Goal: Task Accomplishment & Management: Manage account settings

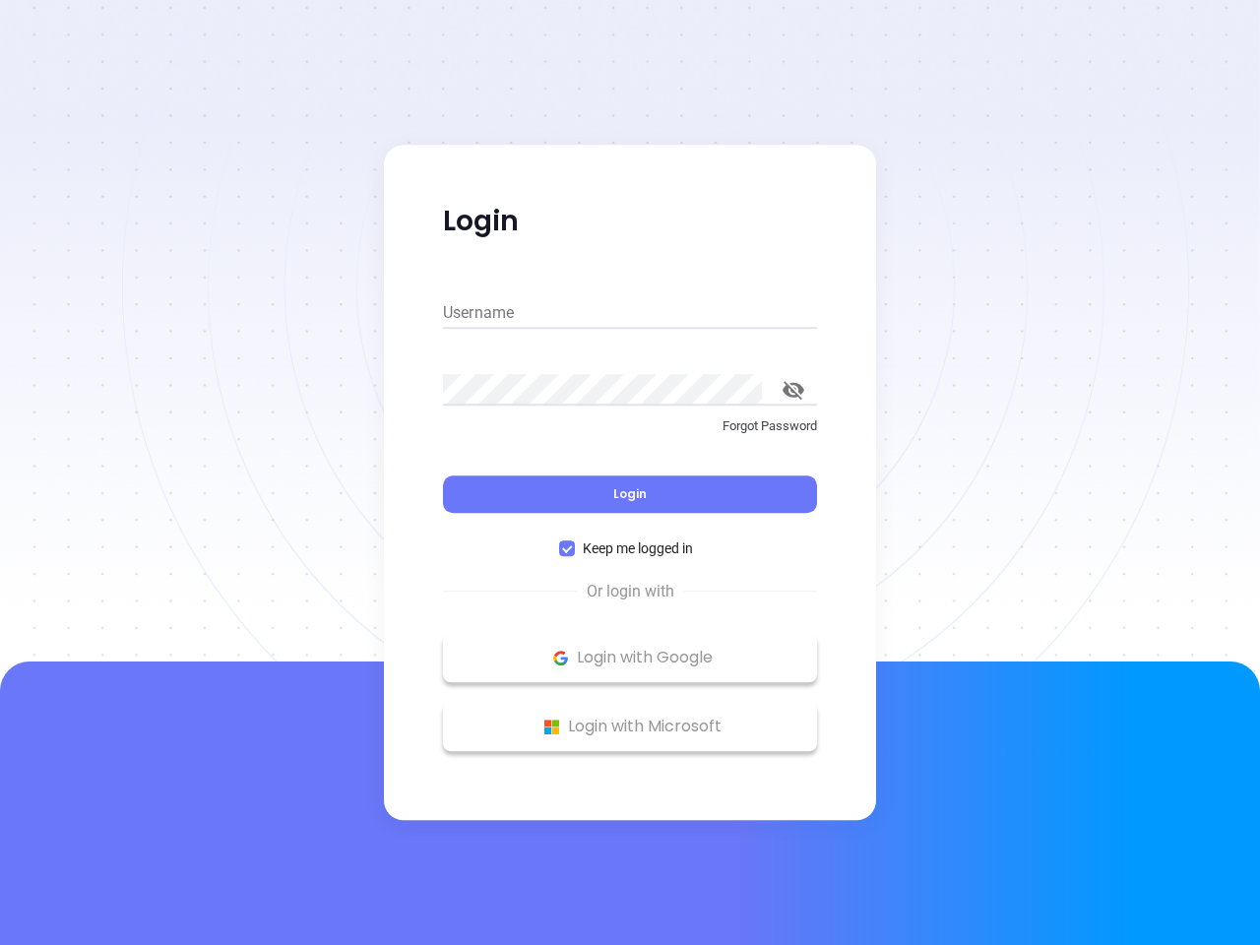
click at [630, 472] on div "Login" at bounding box center [630, 482] width 374 height 61
click at [630, 313] on input "Username" at bounding box center [630, 312] width 374 height 31
click at [793, 390] on icon "toggle password visibility" at bounding box center [794, 390] width 22 height 19
click at [630, 494] on span "Login" at bounding box center [629, 493] width 33 height 17
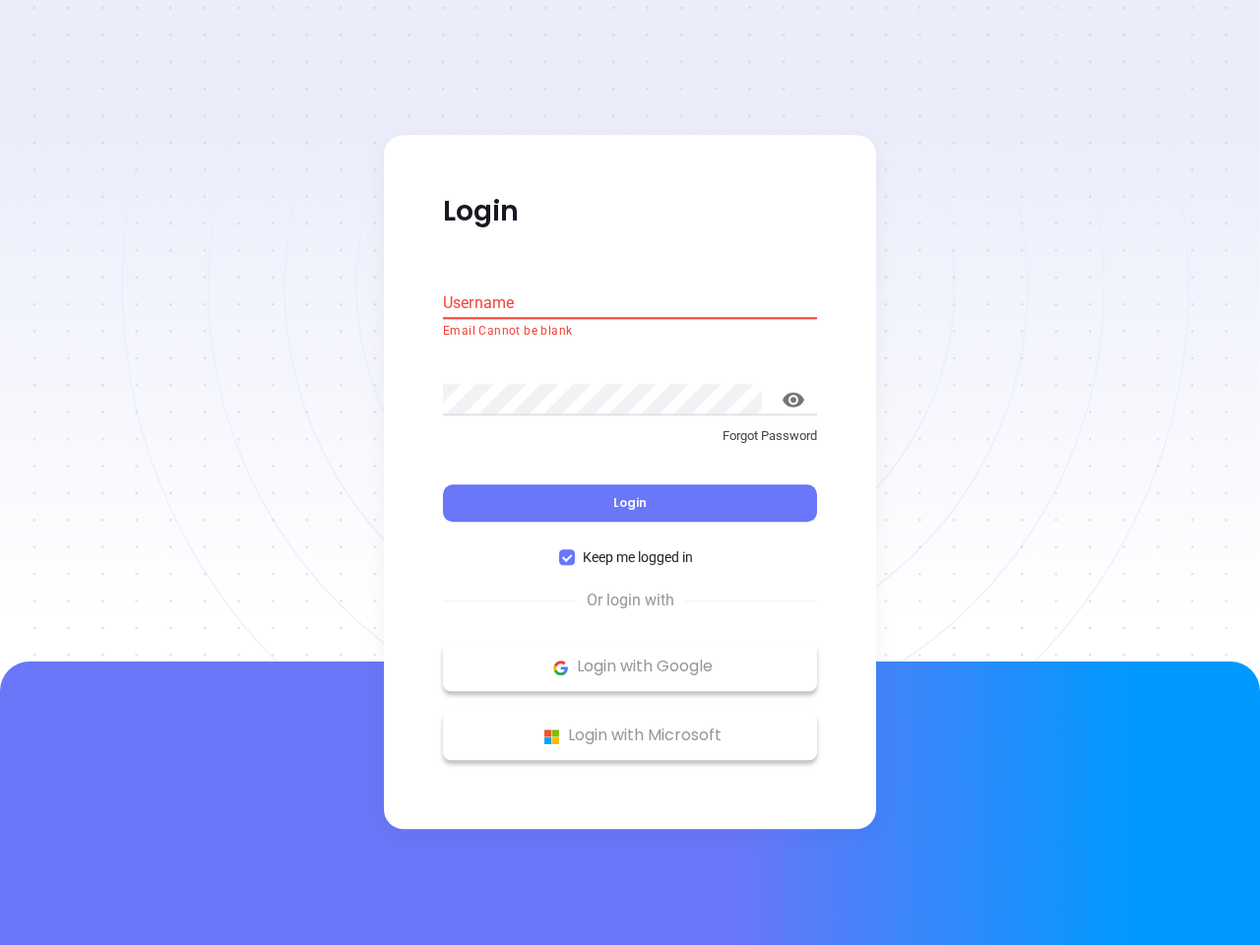
click at [630, 548] on span "Keep me logged in" at bounding box center [638, 558] width 126 height 22
click at [575, 550] on input "Keep me logged in" at bounding box center [567, 558] width 16 height 16
checkbox input "false"
click at [630, 658] on p "Login with Google" at bounding box center [630, 668] width 354 height 30
click at [630, 726] on p "Login with Microsoft" at bounding box center [630, 737] width 354 height 30
